Goal: Information Seeking & Learning: Learn about a topic

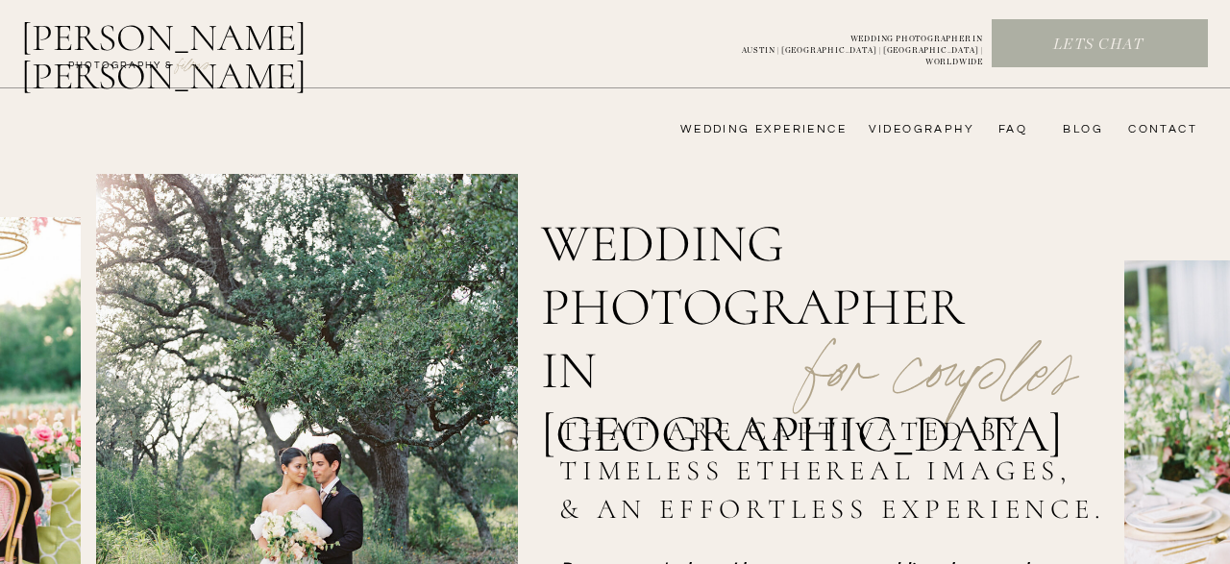
click at [785, 134] on nav "wedding experience" at bounding box center [749, 129] width 193 height 15
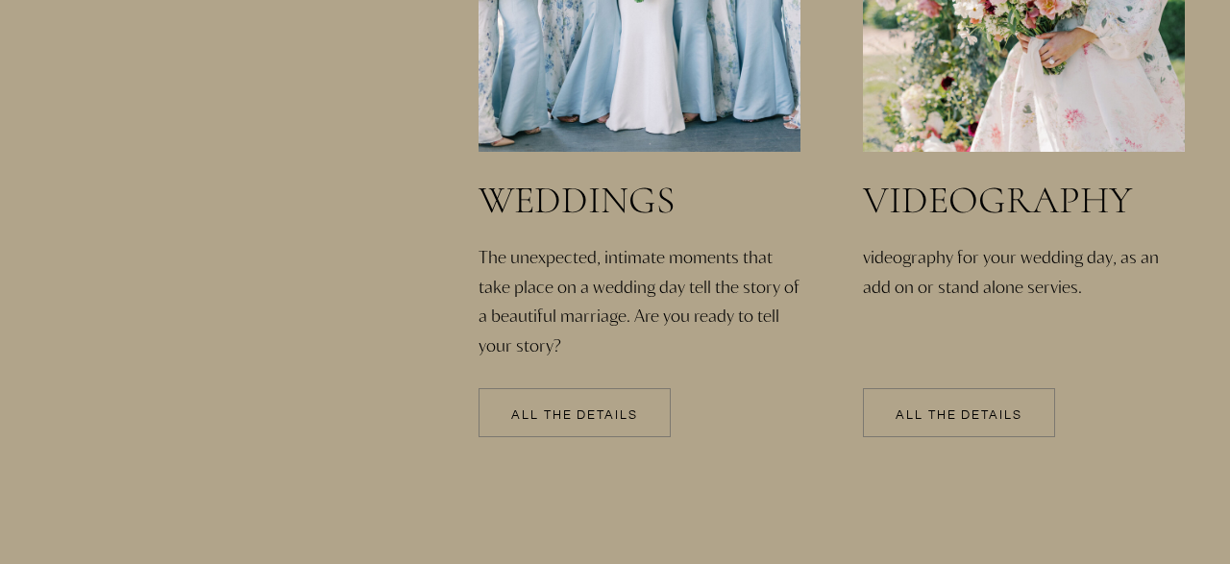
scroll to position [4366, 0]
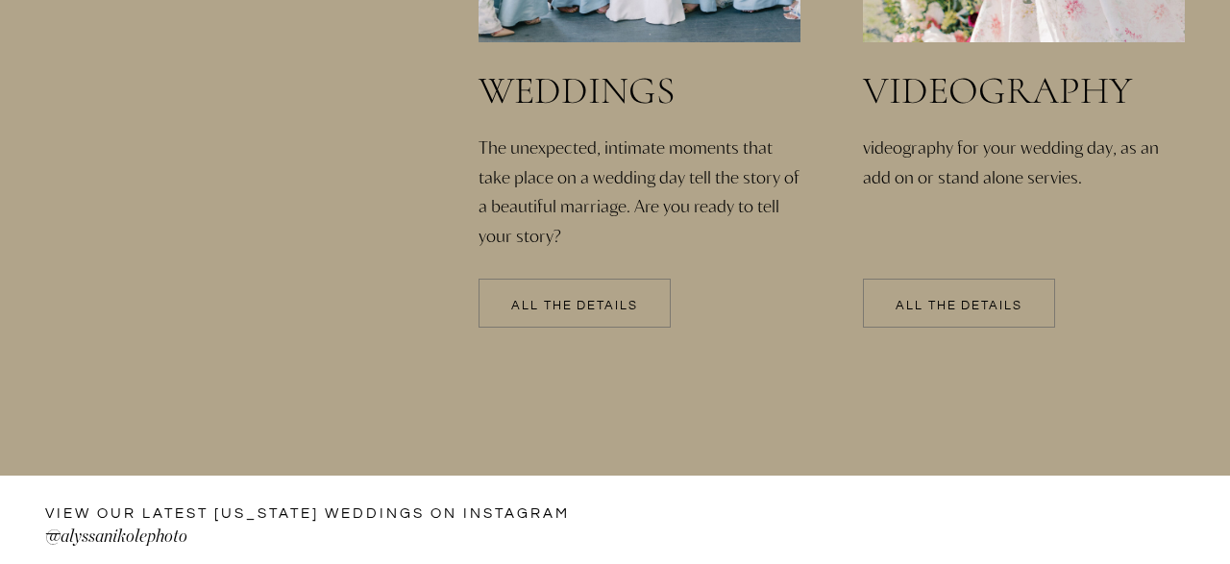
click at [651, 296] on div at bounding box center [574, 303] width 192 height 49
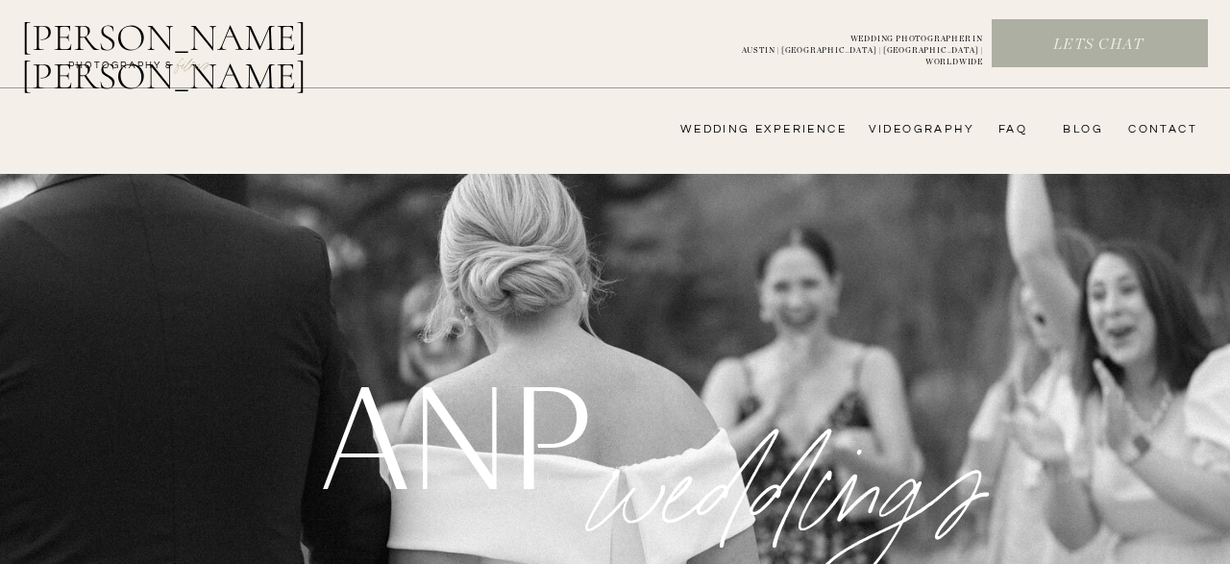
click at [1007, 128] on nav "FAQ" at bounding box center [1008, 129] width 38 height 15
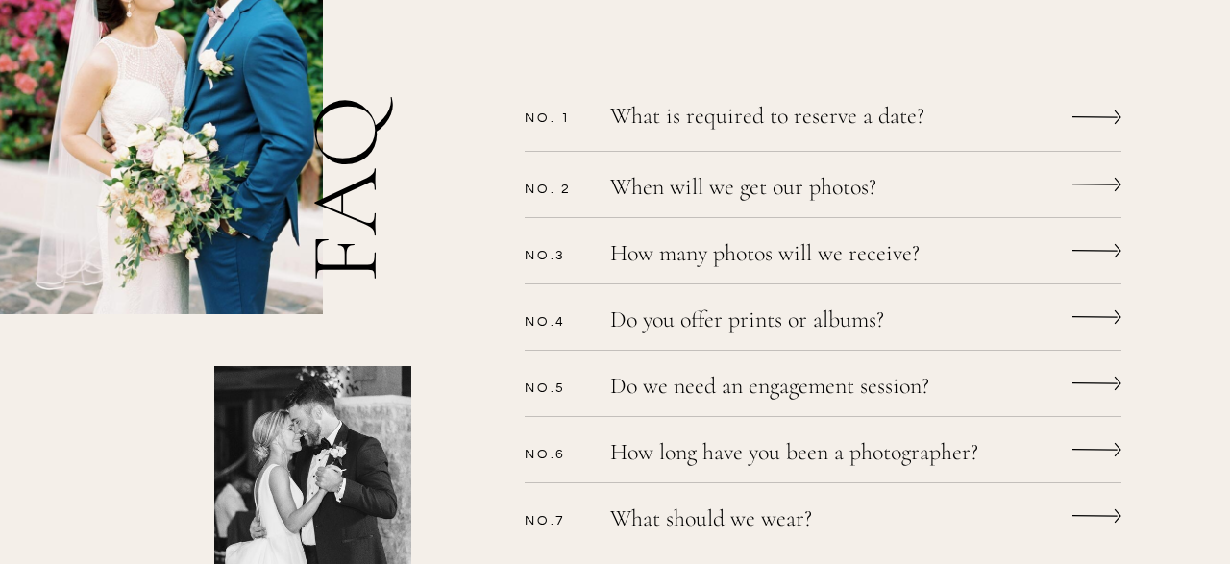
scroll to position [617, 0]
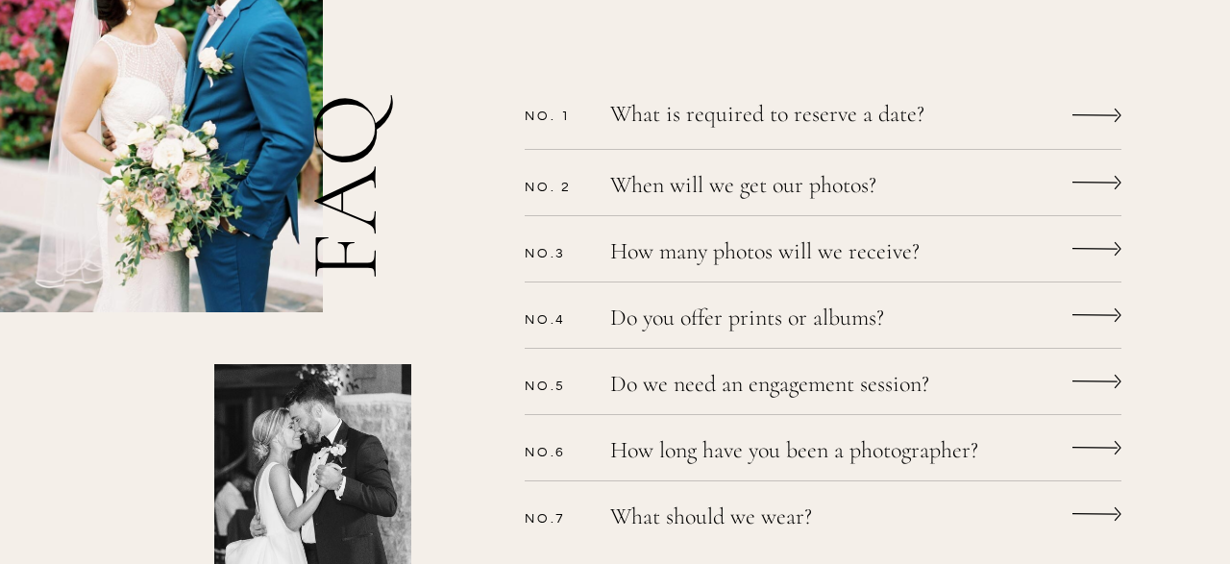
click at [814, 249] on p "How many photos will we receive?" at bounding box center [797, 254] width 375 height 28
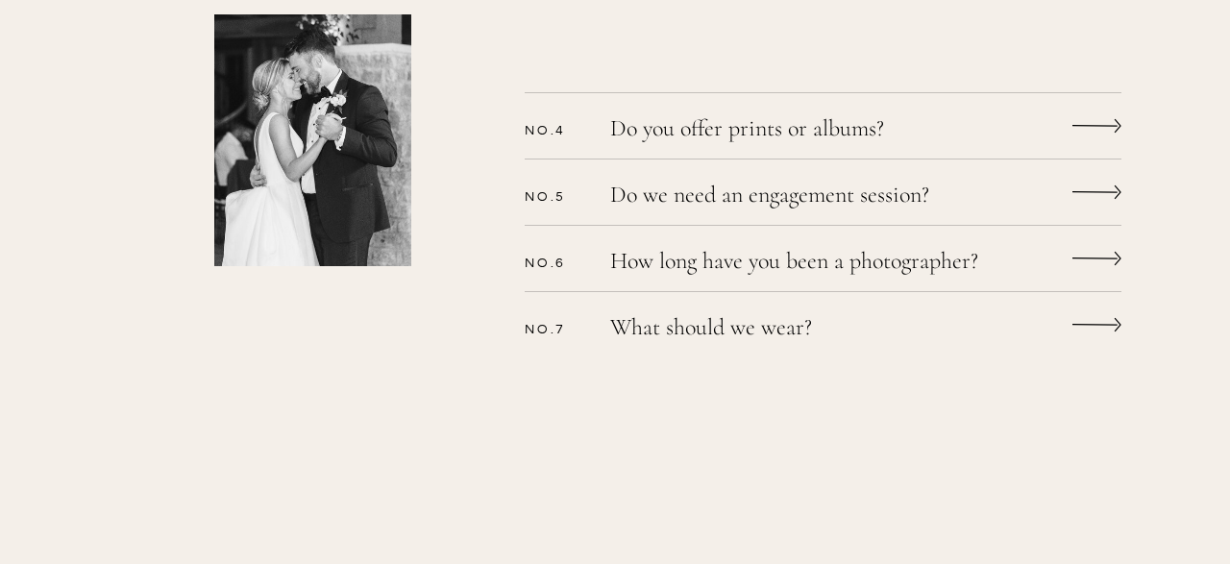
scroll to position [969, 0]
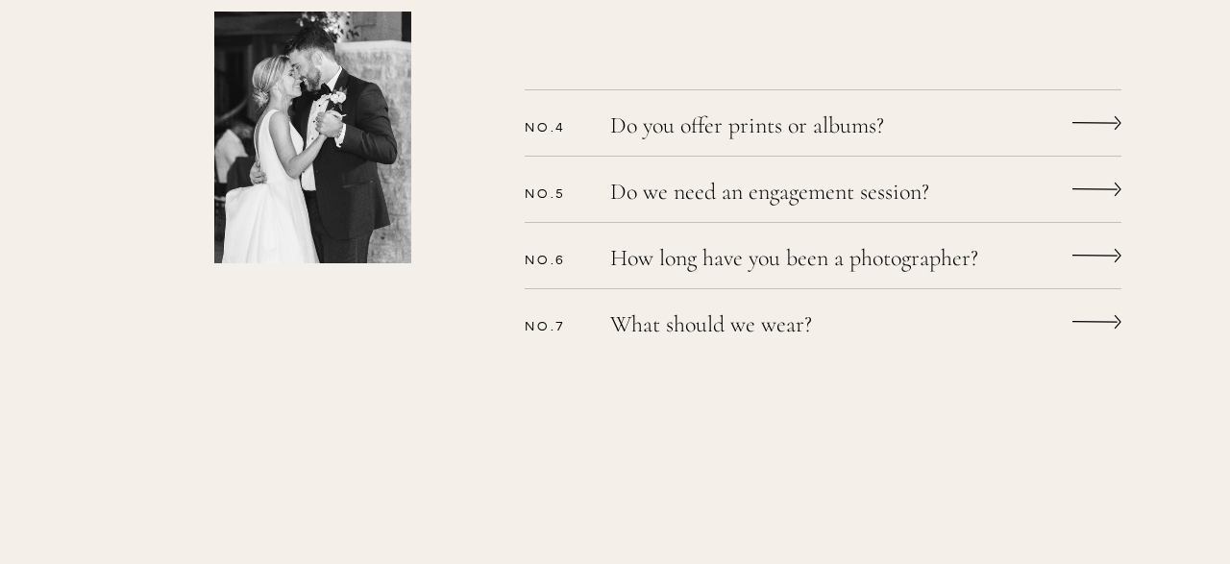
click at [814, 129] on p "Do you offer prints or albums?" at bounding box center [797, 128] width 375 height 28
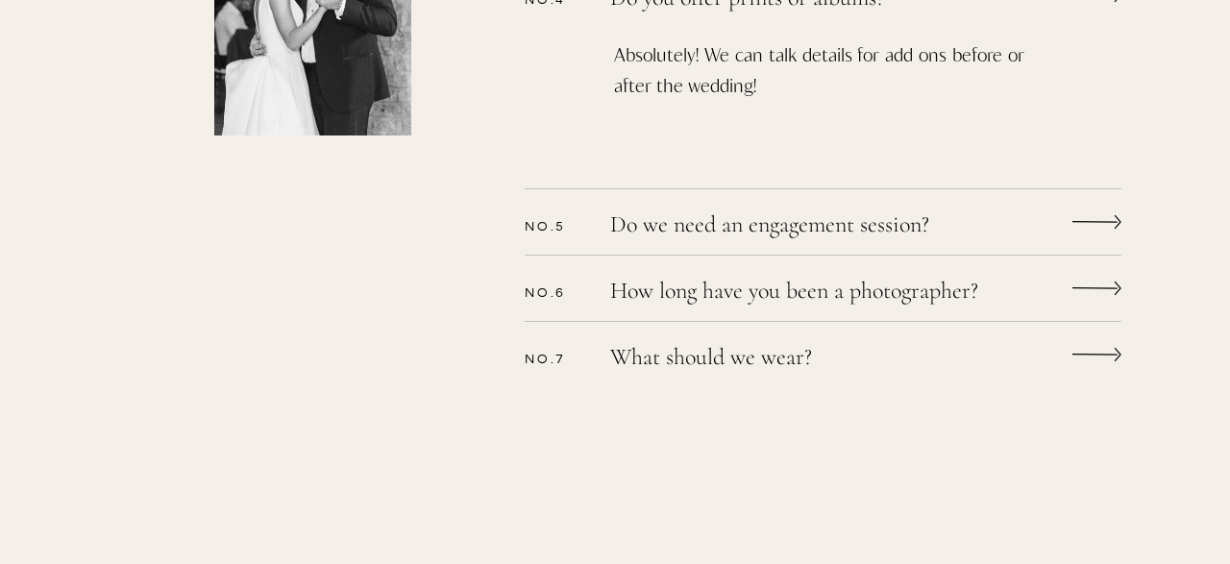
scroll to position [1097, 0]
click at [873, 214] on p "Do we need an engagement session?" at bounding box center [797, 227] width 375 height 28
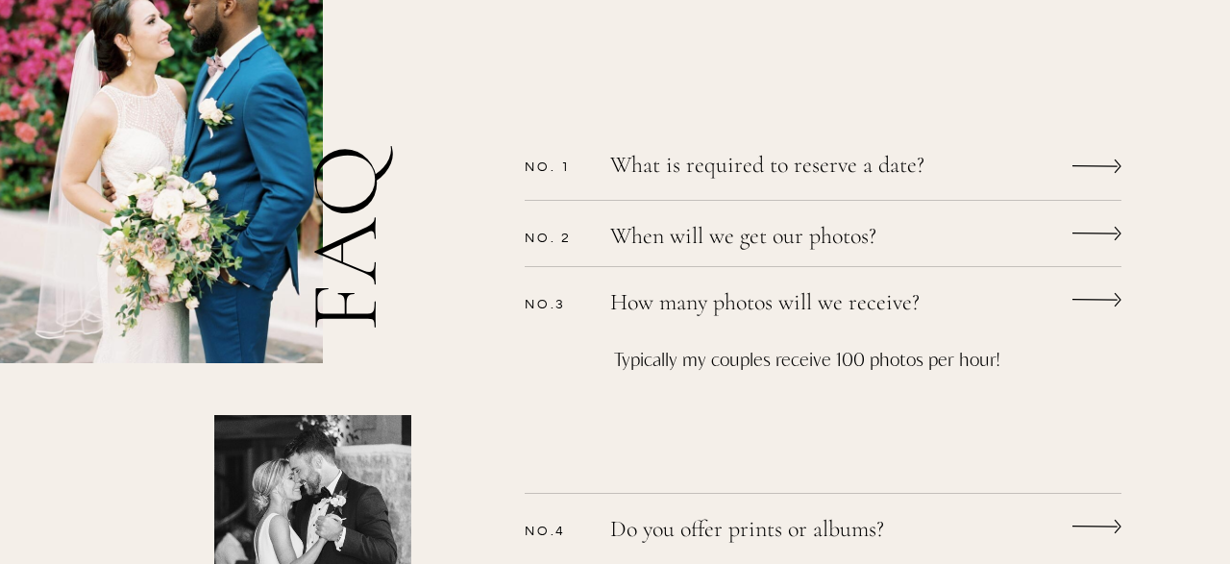
scroll to position [565, 0]
click at [791, 249] on p "When will we get our photos?" at bounding box center [797, 240] width 375 height 28
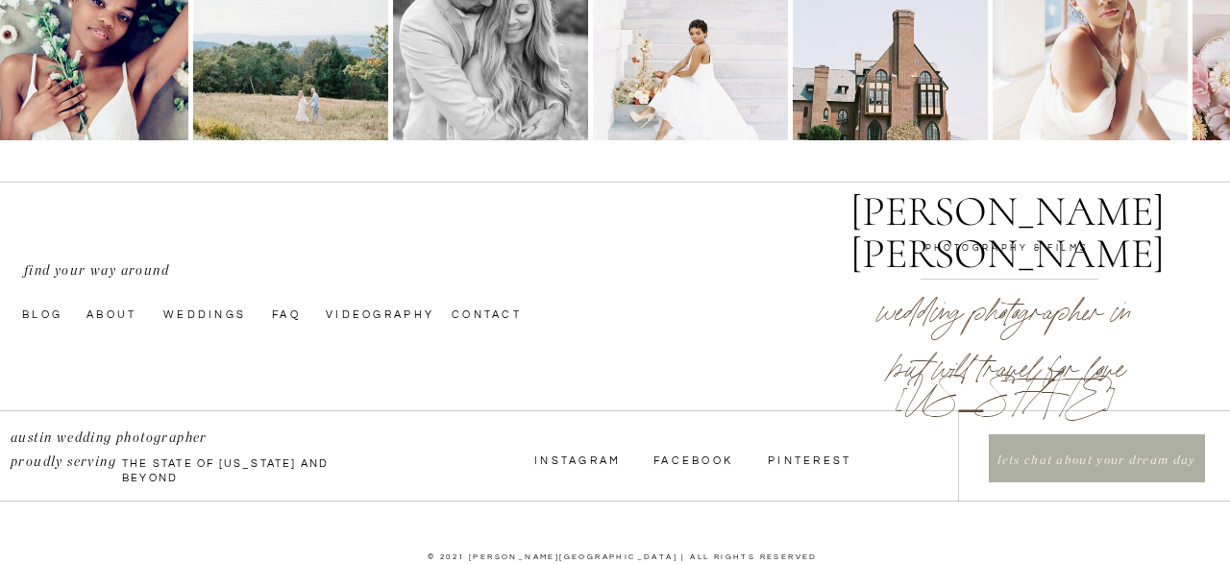
scroll to position [2316, 0]
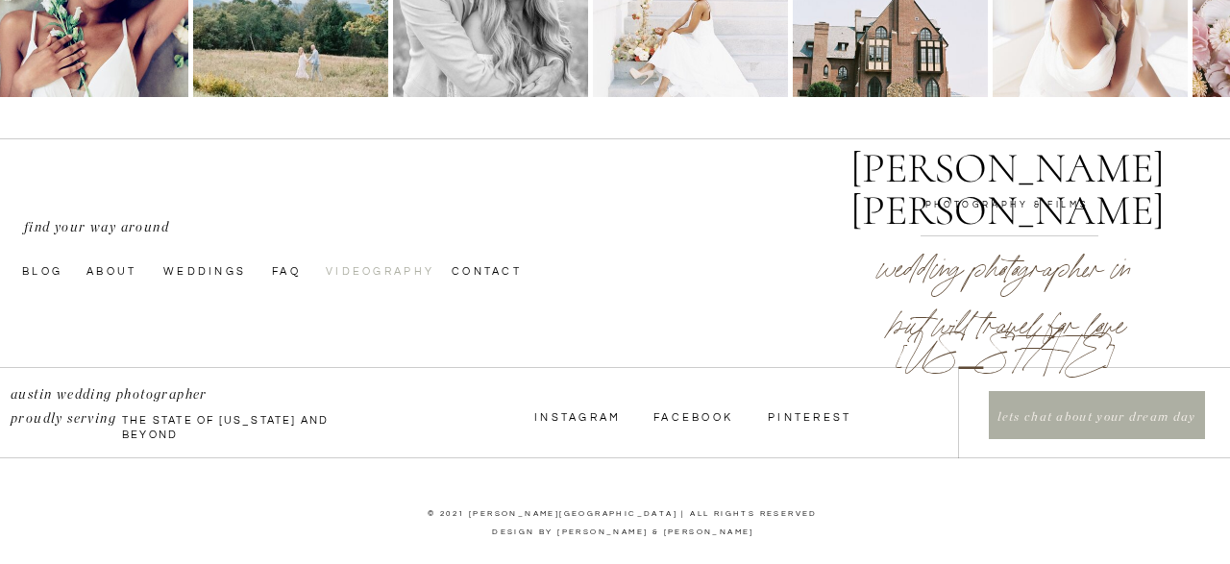
click at [385, 263] on nav "videography" at bounding box center [380, 269] width 108 height 15
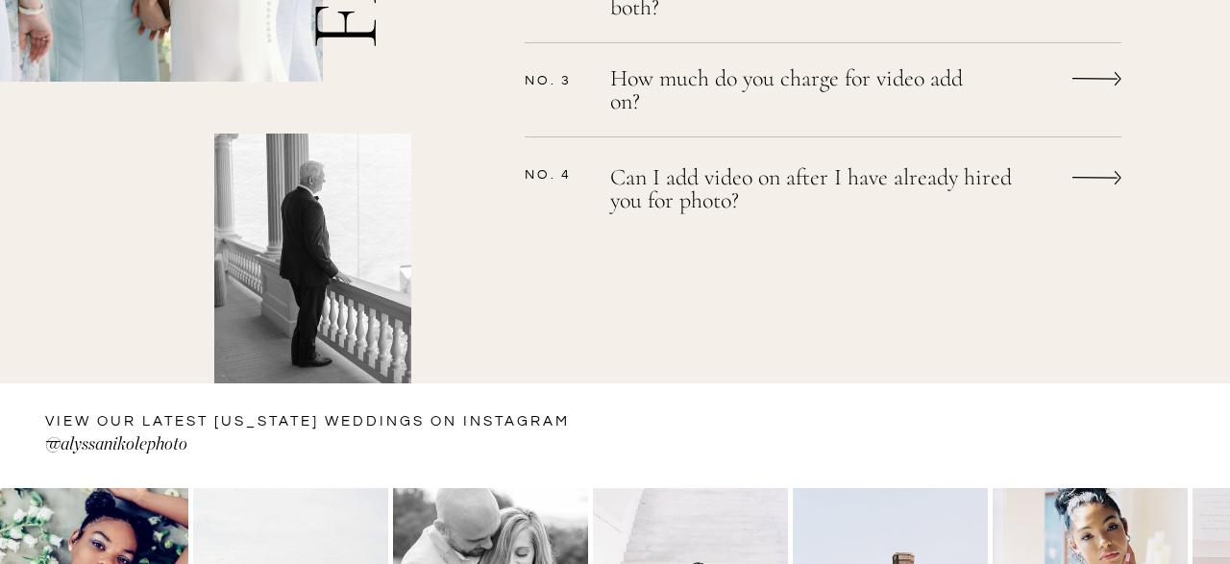
scroll to position [1783, 0]
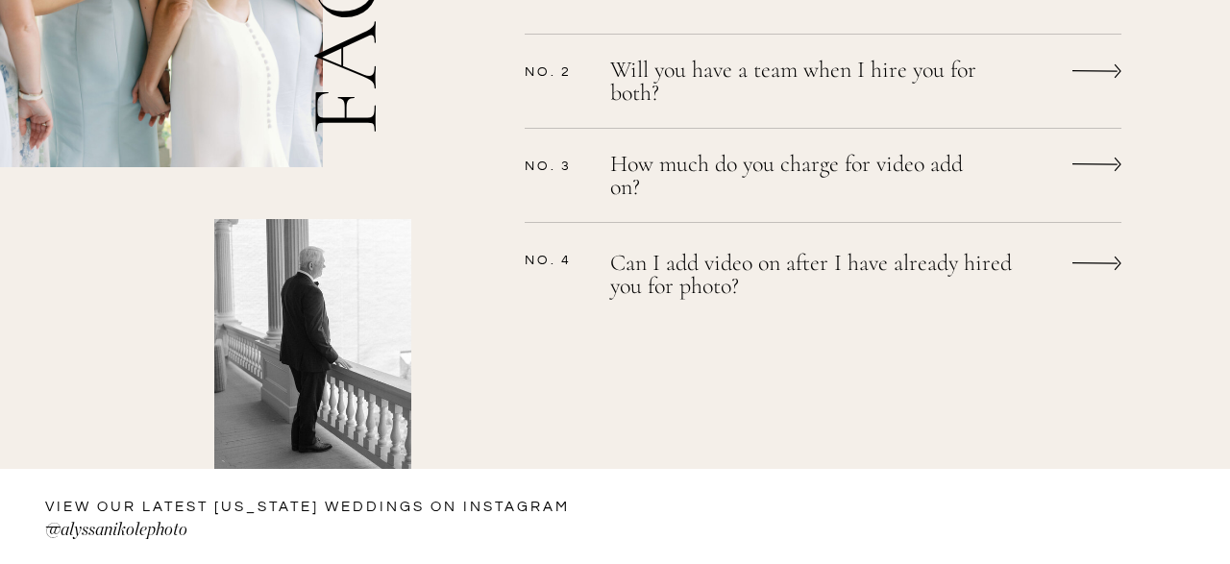
click at [882, 163] on p "How much do you charge for video add on?" at bounding box center [797, 178] width 375 height 51
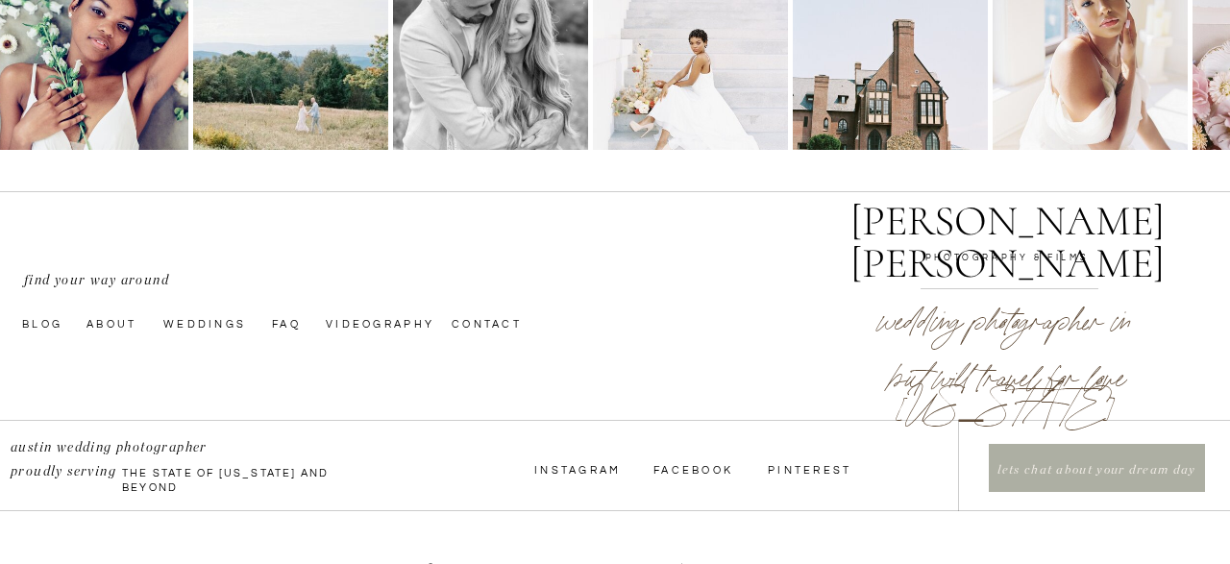
scroll to position [2603, 0]
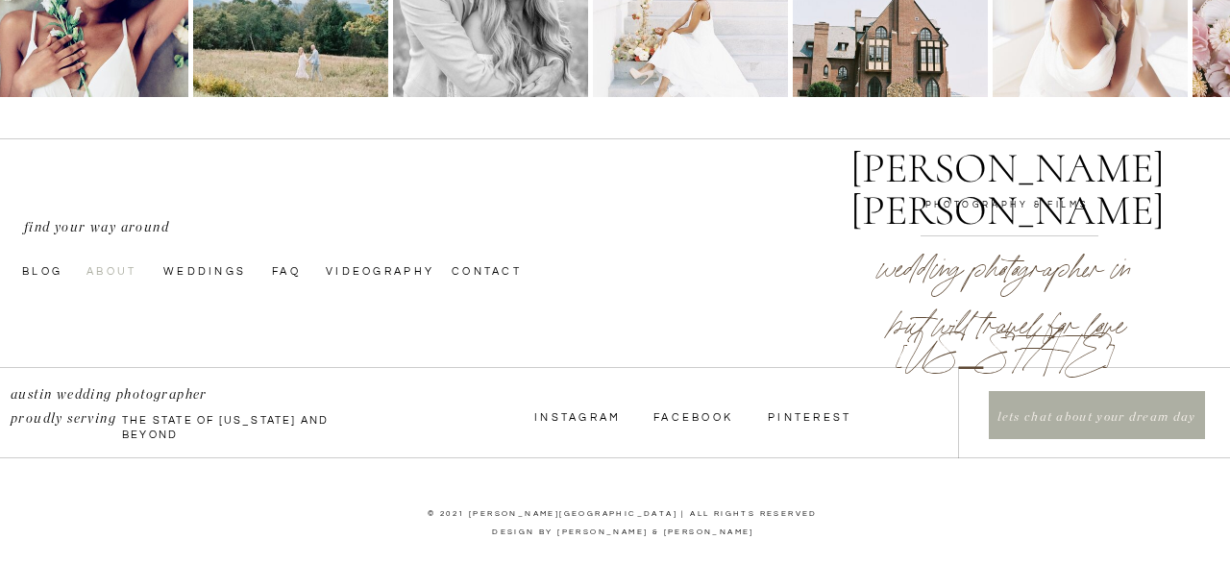
click at [112, 265] on nav "About" at bounding box center [119, 269] width 66 height 15
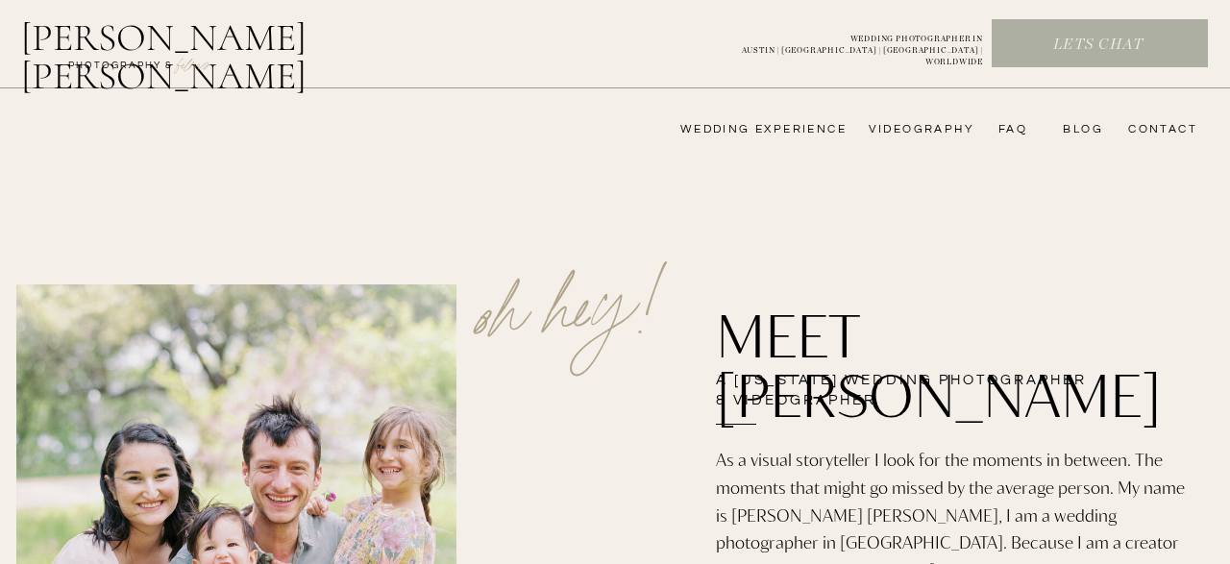
click at [748, 55] on p "WEDDING PHOTOGRAPHER IN AUSTIN | SAN ANTONIO | CORPUS CHRISTI | WORLDWIDE" at bounding box center [846, 44] width 273 height 21
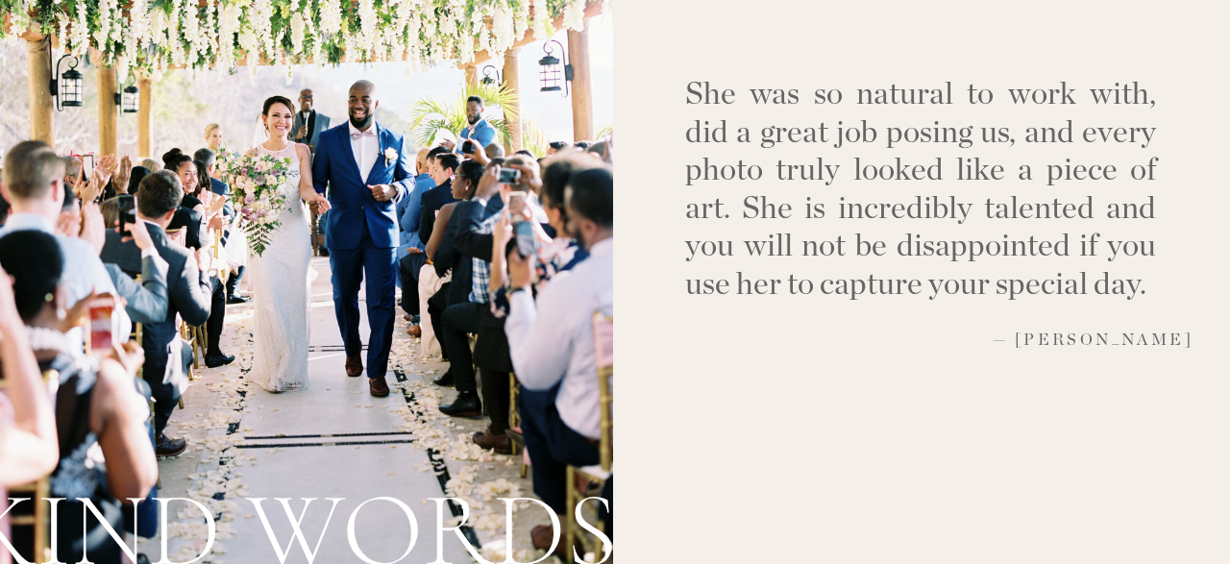
scroll to position [2015, 0]
